Goal: Information Seeking & Learning: Learn about a topic

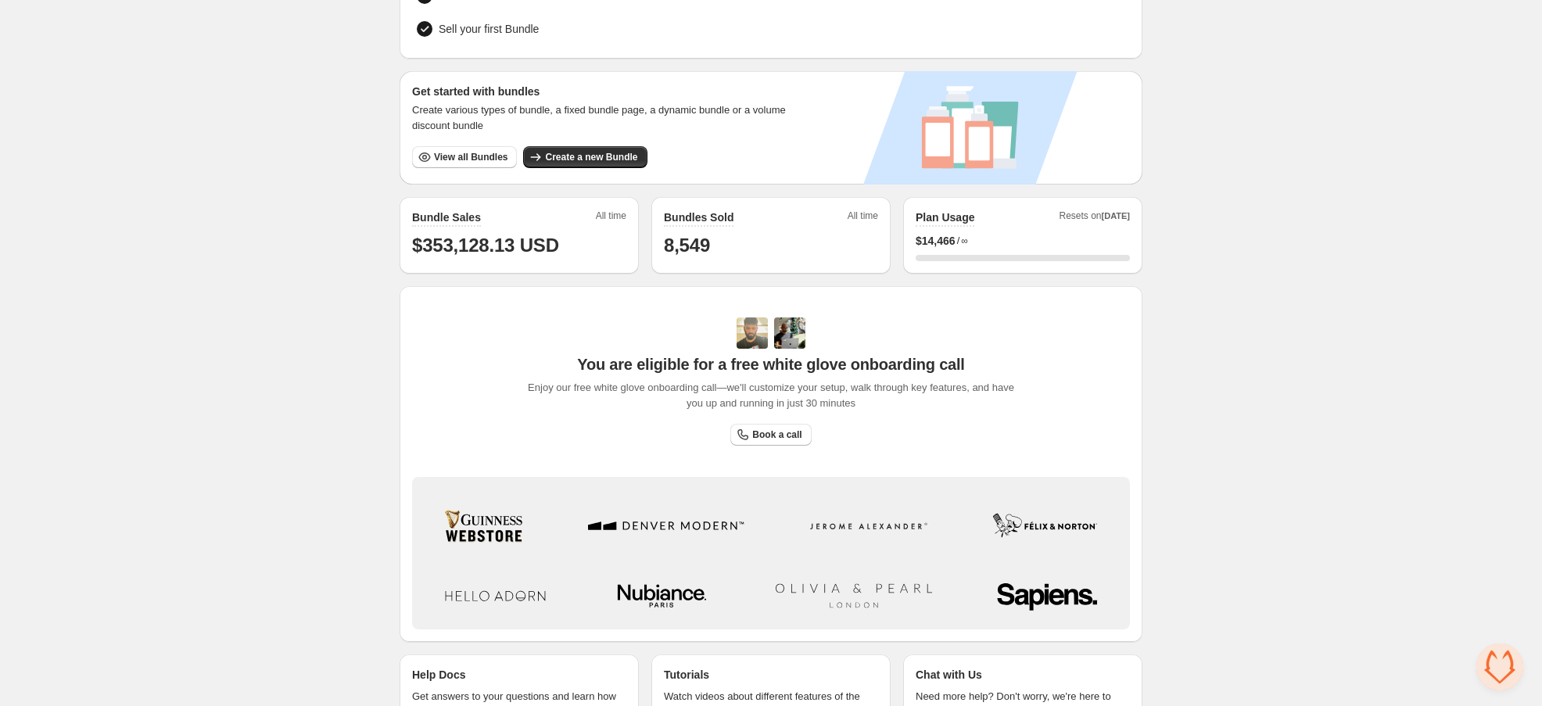
scroll to position [282, 0]
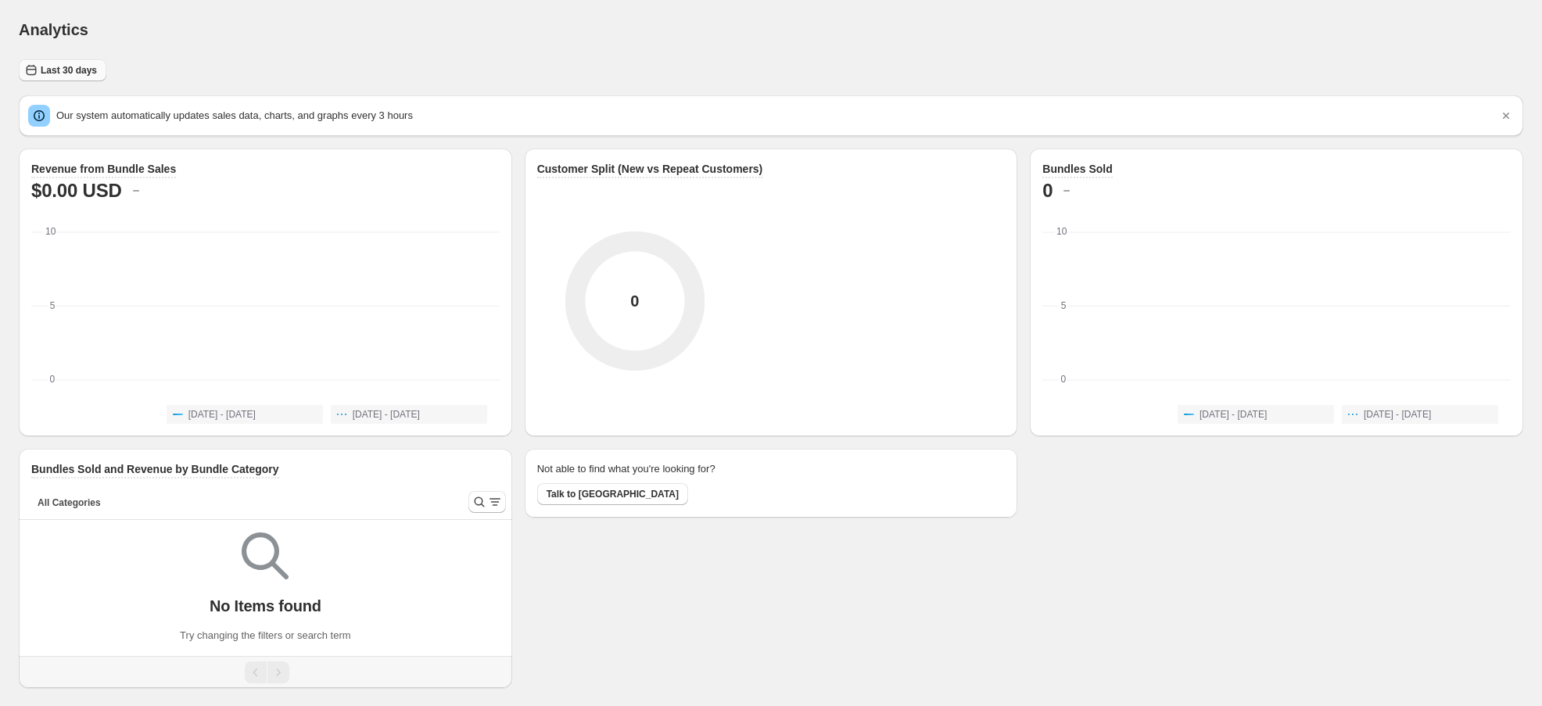
click at [75, 77] on button "Last 30 days" at bounding box center [63, 70] width 88 height 22
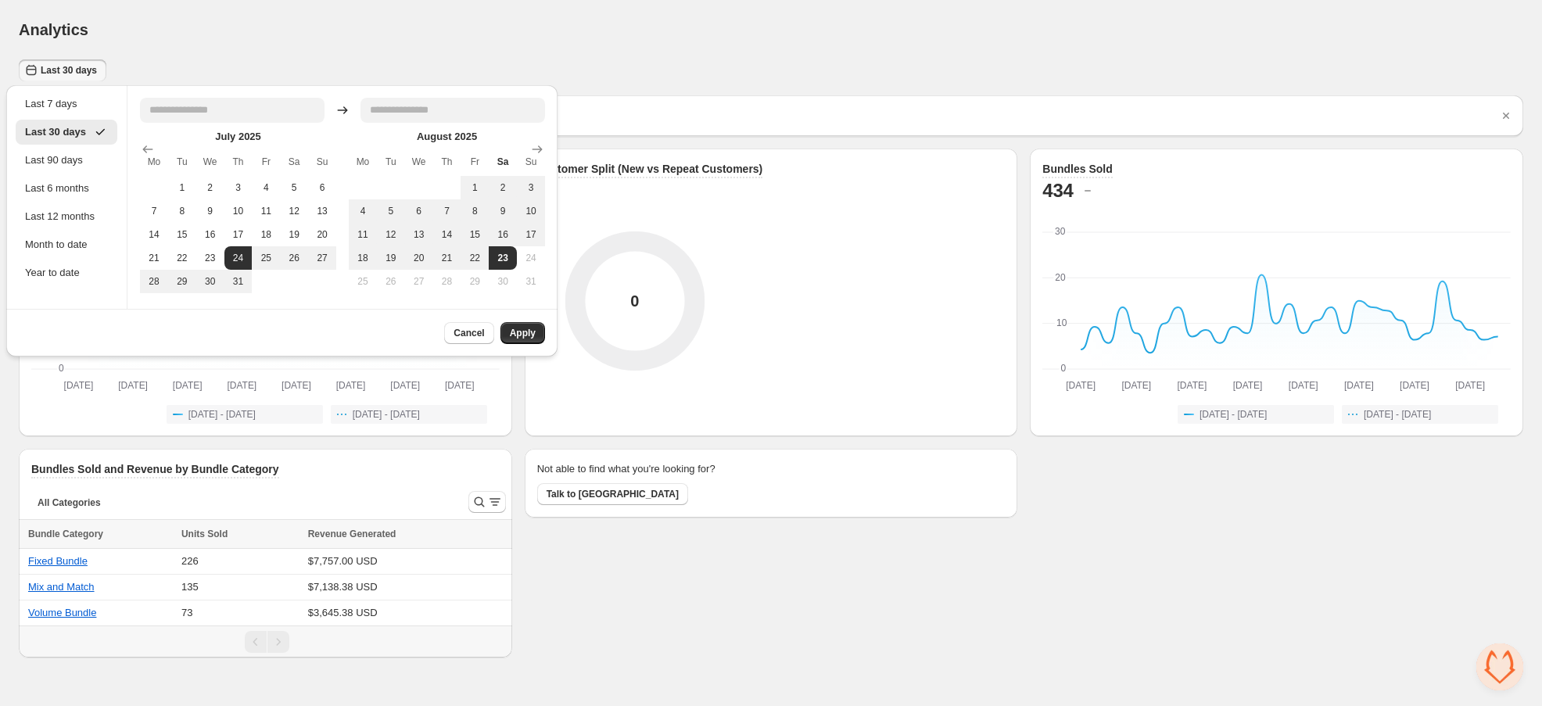
click at [611, 561] on div "Not able to find what you're looking for? Talk to us" at bounding box center [772, 553] width 494 height 209
